Goal: Complete application form

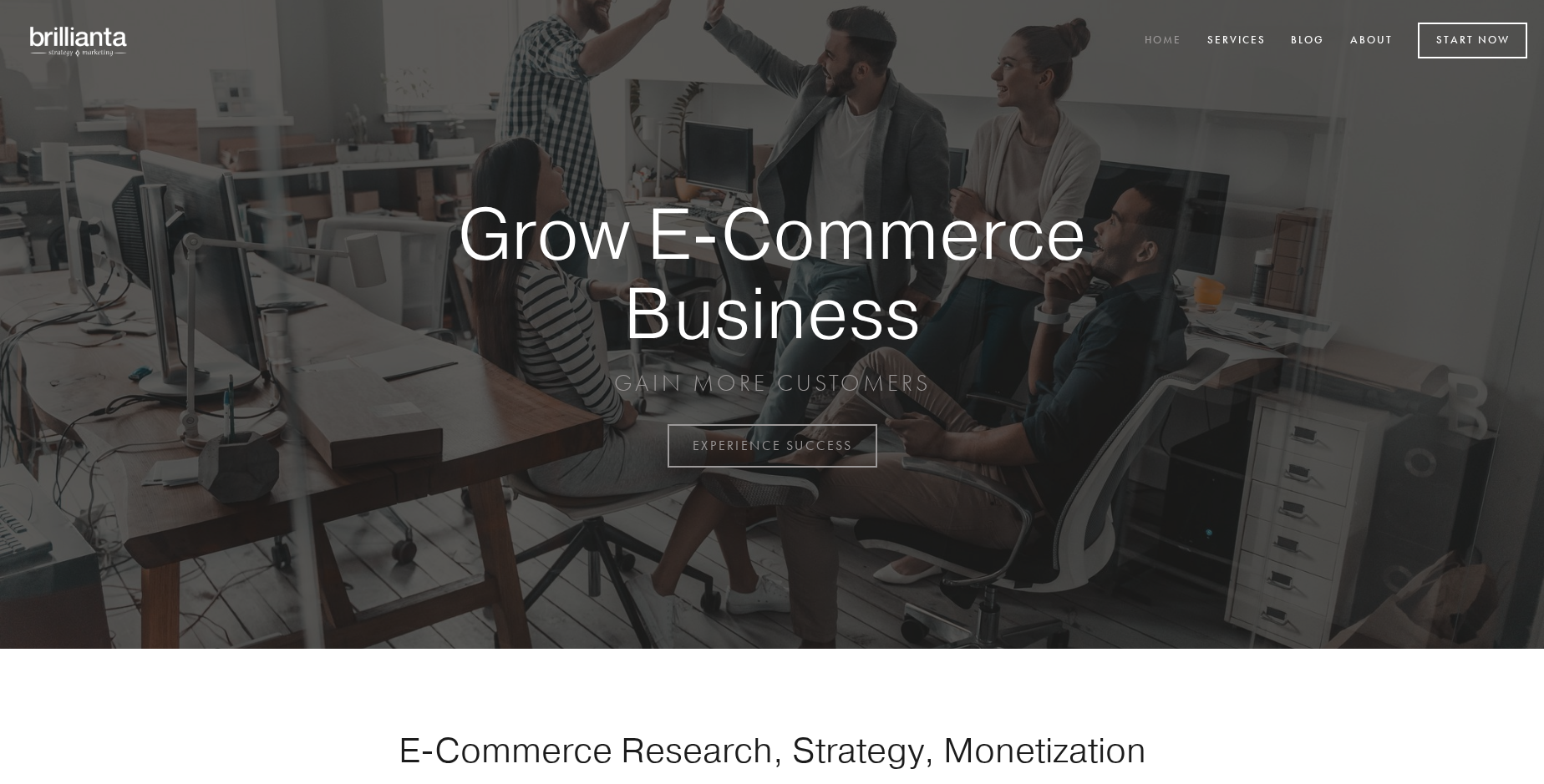
scroll to position [4379, 0]
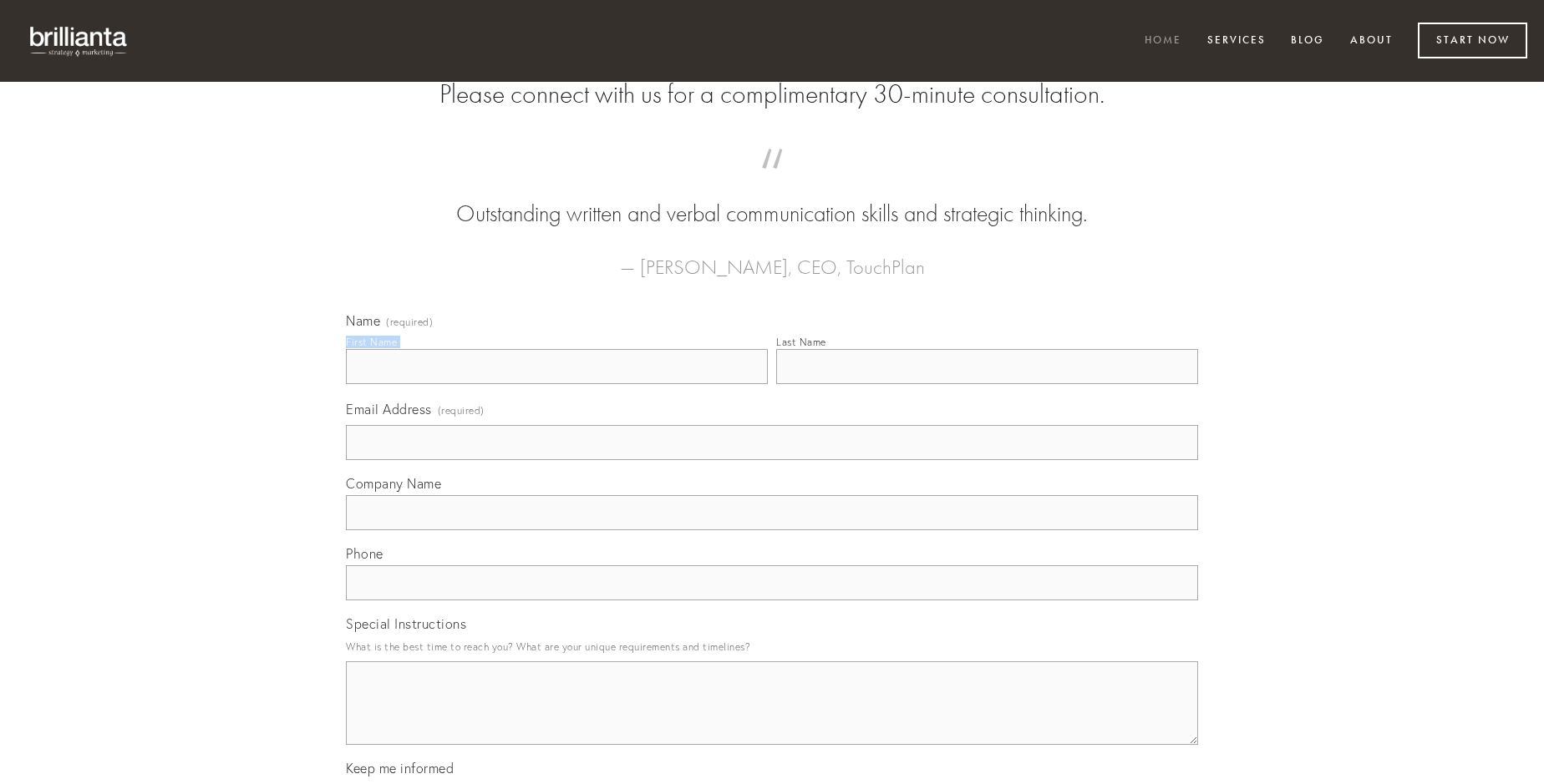
type input "[PERSON_NAME]"
click at [987, 384] on input "Last Name" at bounding box center [988, 366] width 422 height 35
type input "[PERSON_NAME]"
click at [772, 461] on input "Email Address (required)" at bounding box center [772, 442] width 852 height 35
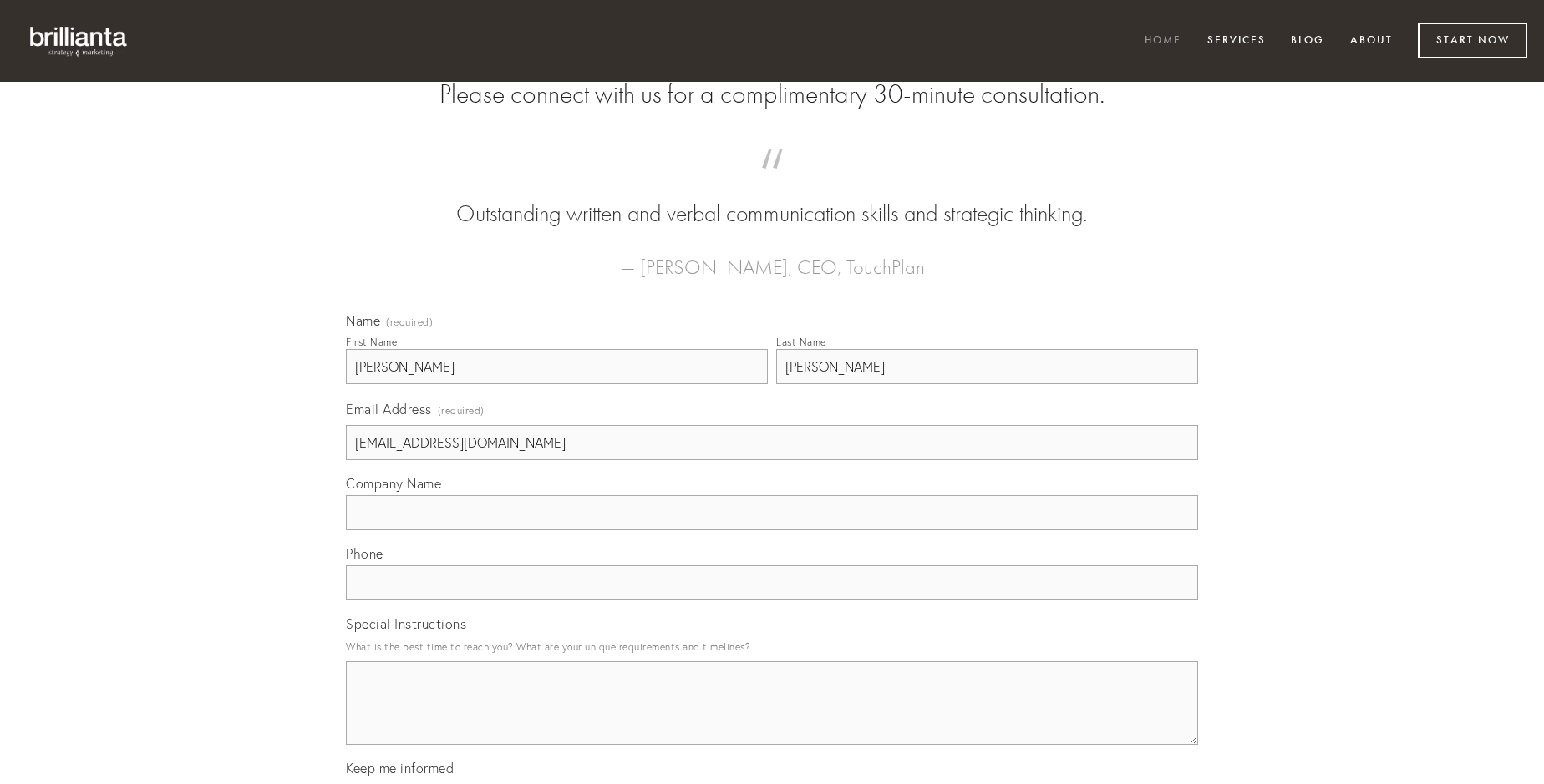
type input "[EMAIL_ADDRESS][DOMAIN_NAME]"
click at [772, 530] on input "Company Name" at bounding box center [772, 512] width 852 height 35
type input "dens"
click at [772, 601] on input "text" at bounding box center [772, 582] width 852 height 35
click at [772, 718] on textarea "Special Instructions" at bounding box center [772, 703] width 852 height 84
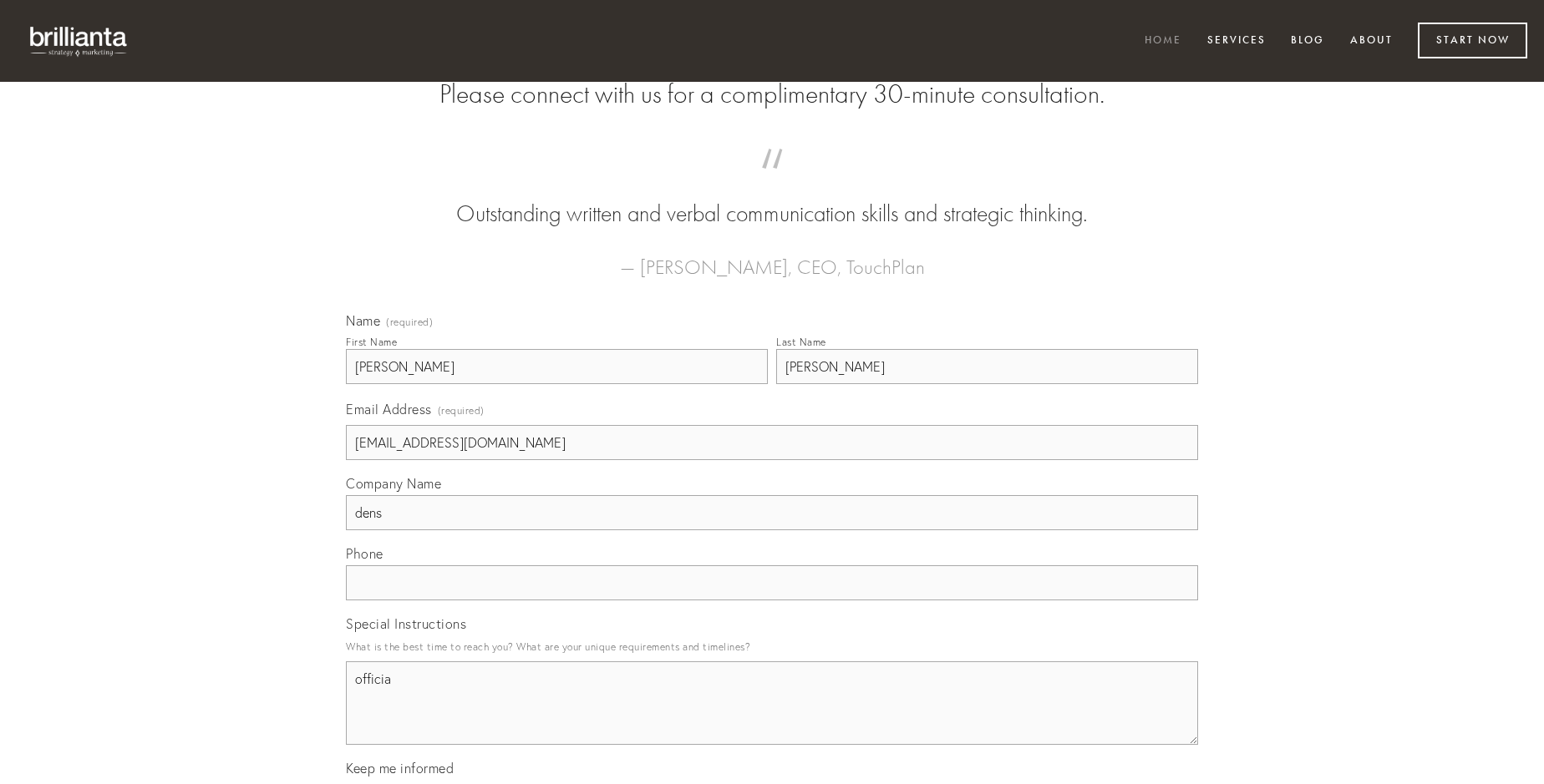
type textarea "officia"
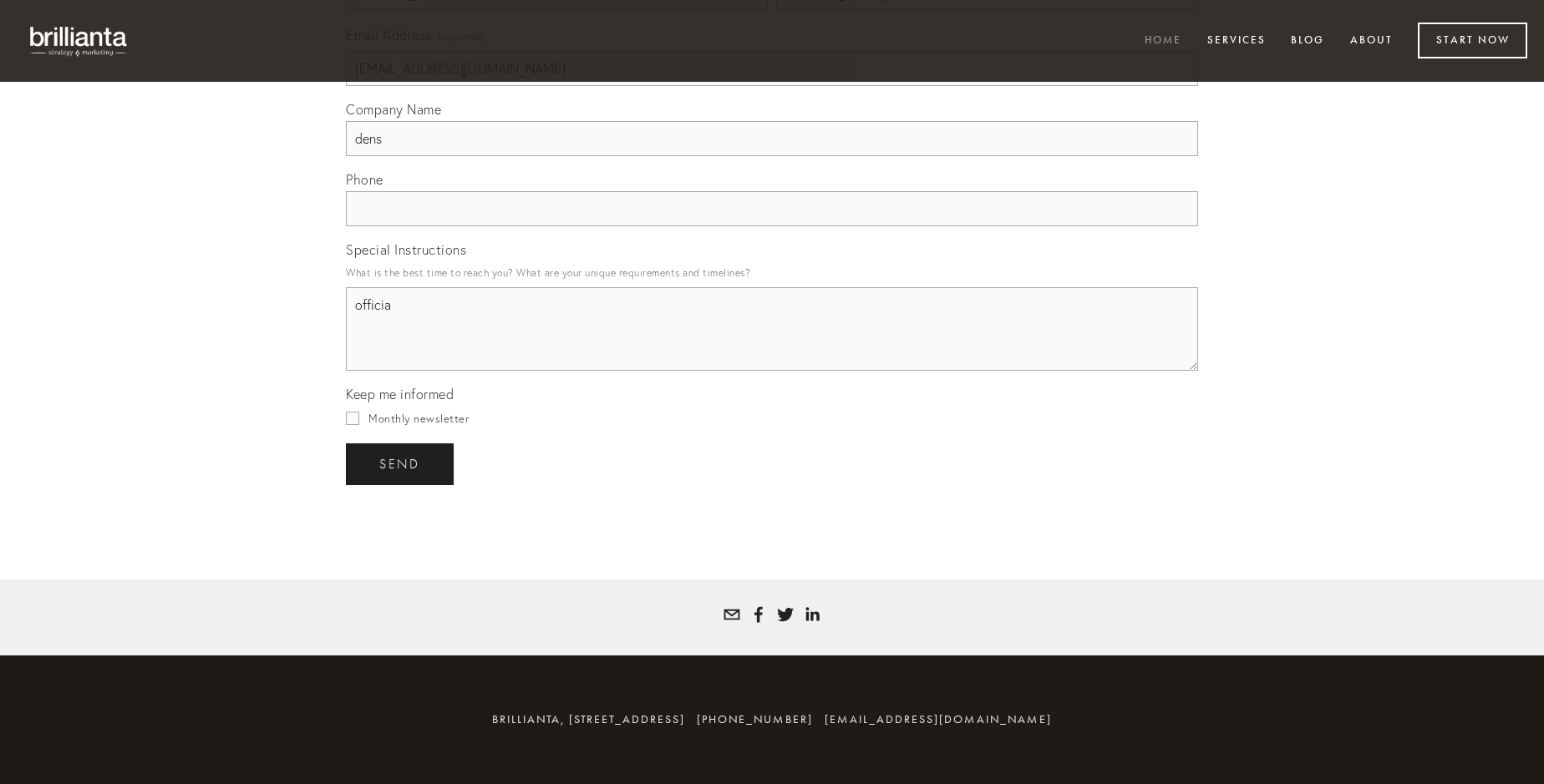
click at [401, 464] on span "send" at bounding box center [399, 464] width 41 height 15
